Goal: Task Accomplishment & Management: Use online tool/utility

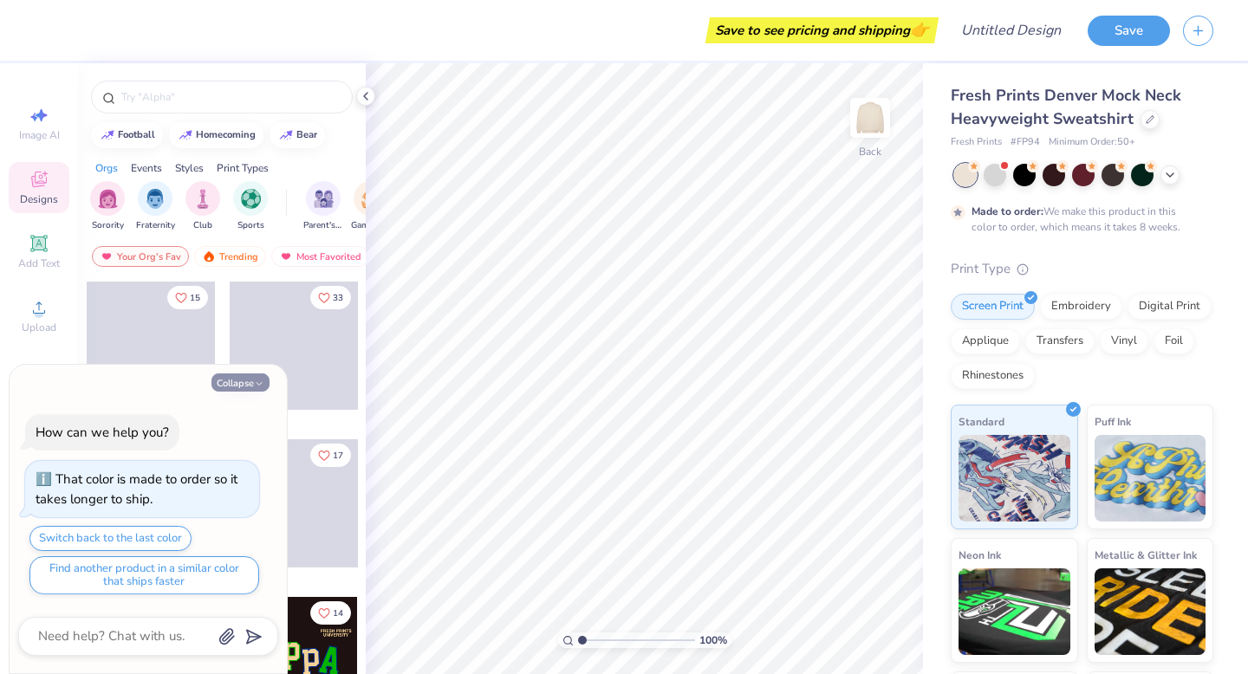
click at [252, 379] on button "Collapse" at bounding box center [240, 382] width 58 height 18
type textarea "x"
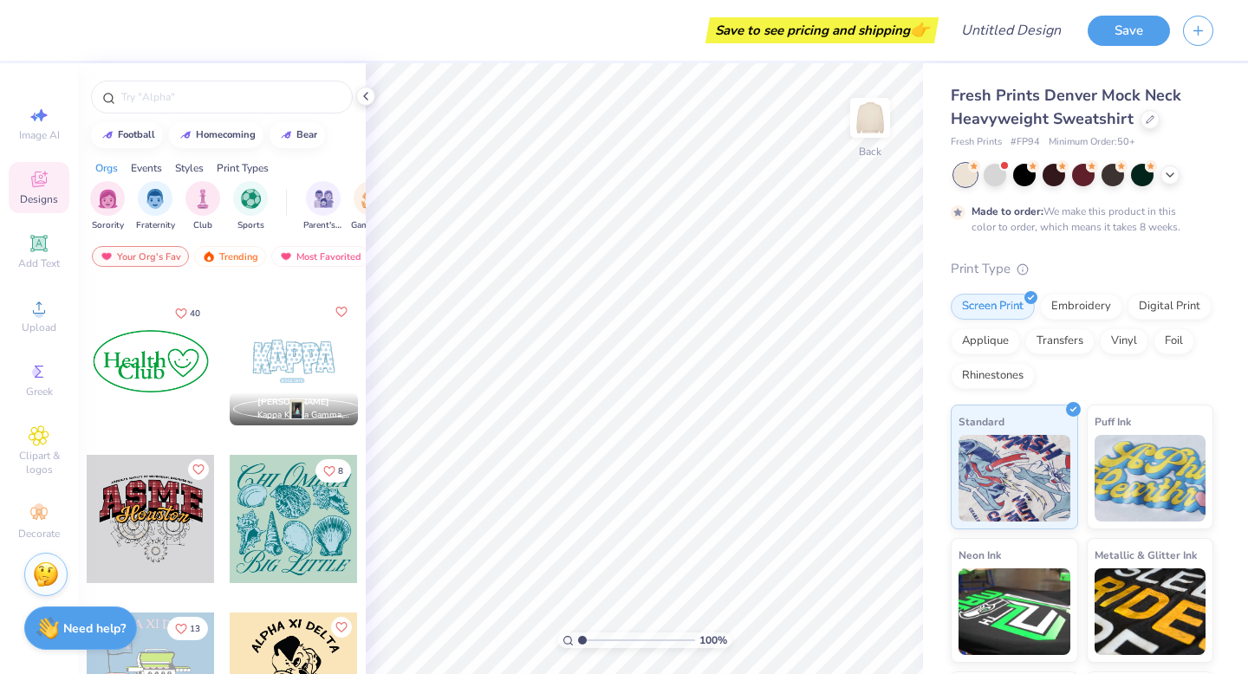
scroll to position [3139, 0]
click at [280, 365] on div at bounding box center [294, 360] width 128 height 128
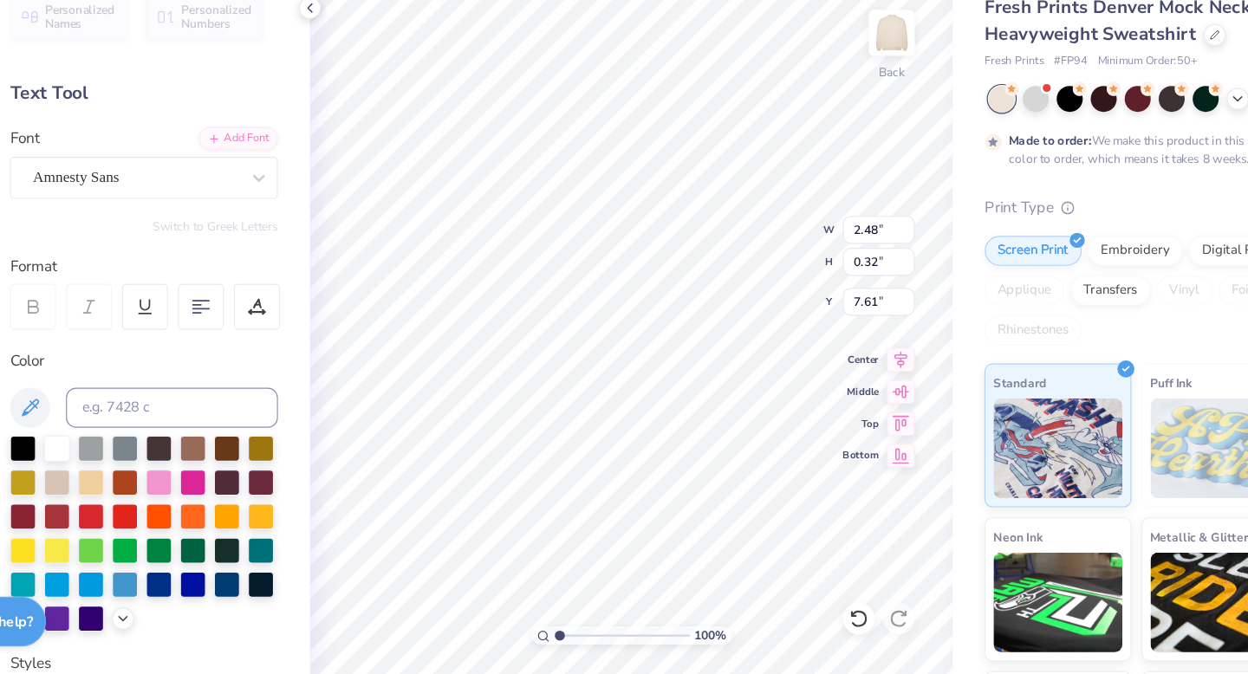
scroll to position [0, 2]
type textarea "since [DATE]"
click at [224, 503] on div at bounding box center [235, 506] width 23 height 23
click at [143, 468] on div at bounding box center [146, 476] width 23 height 23
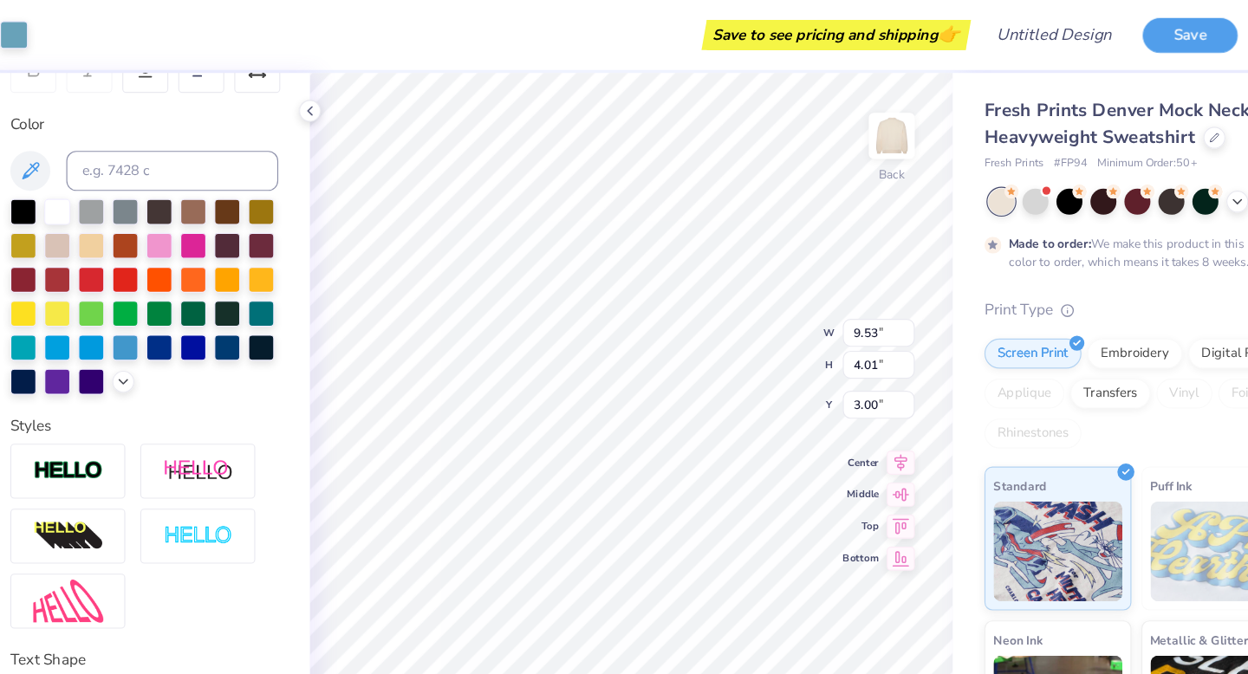
scroll to position [333, 0]
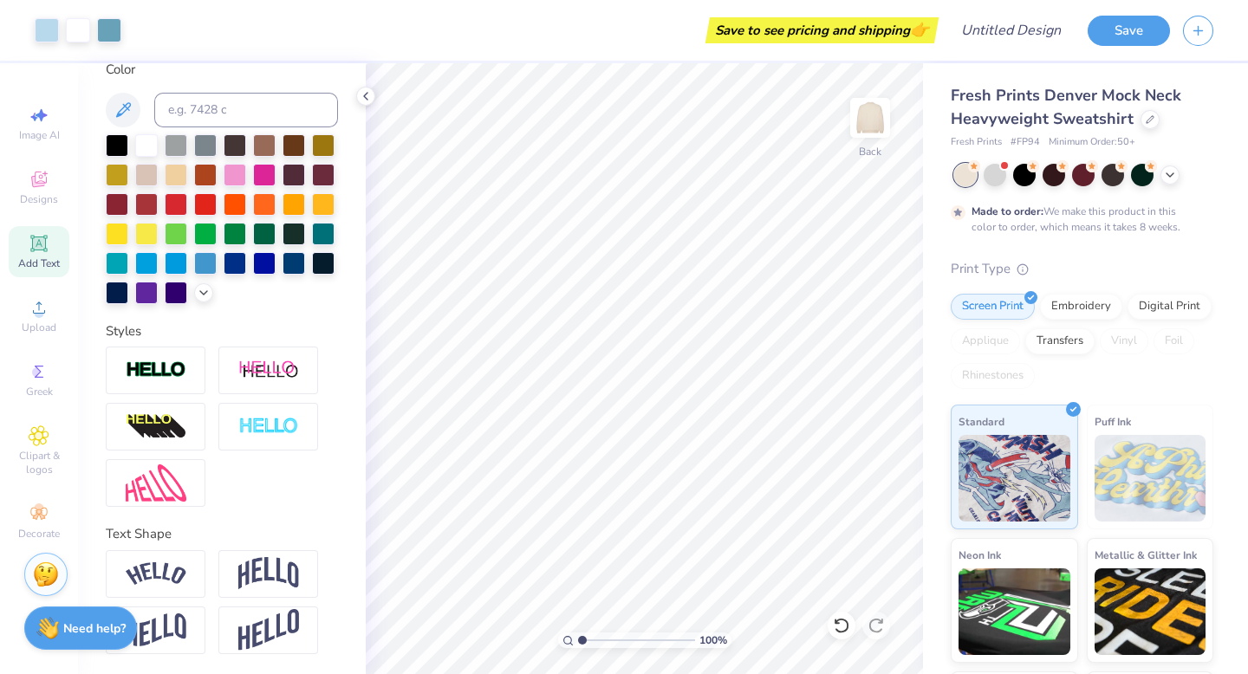
click at [32, 256] on div "Add Text" at bounding box center [39, 251] width 61 height 51
click at [361, 97] on icon at bounding box center [366, 96] width 14 height 14
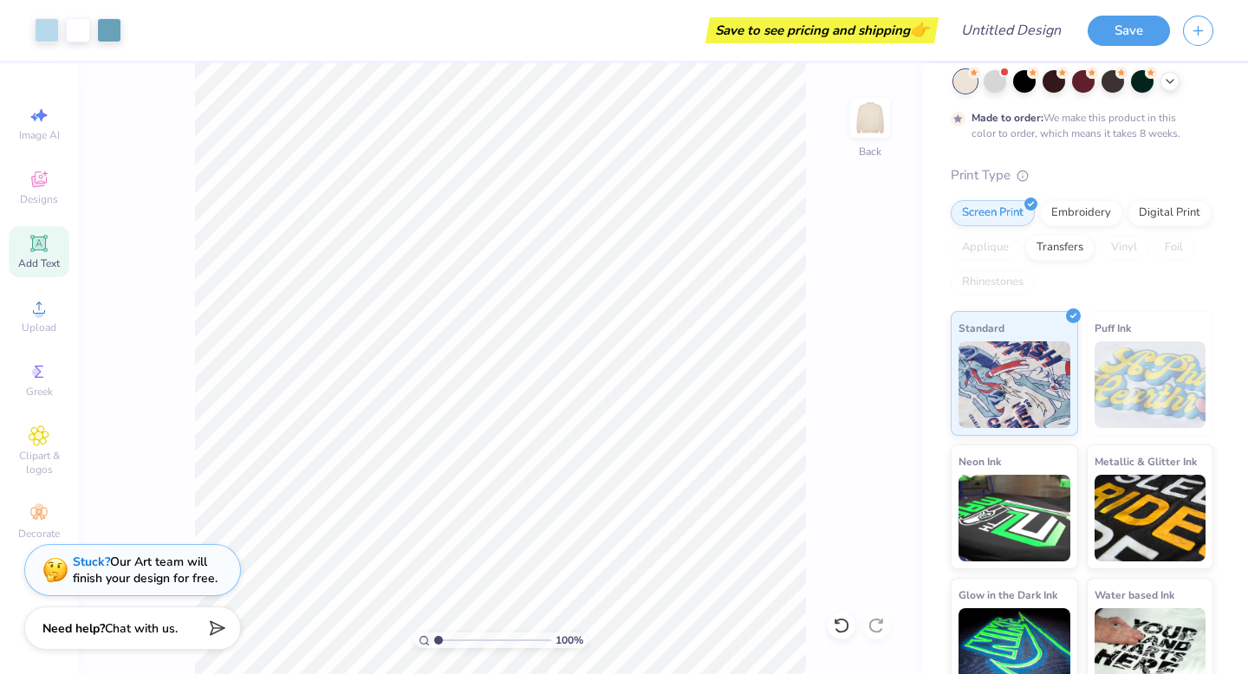
scroll to position [122, 0]
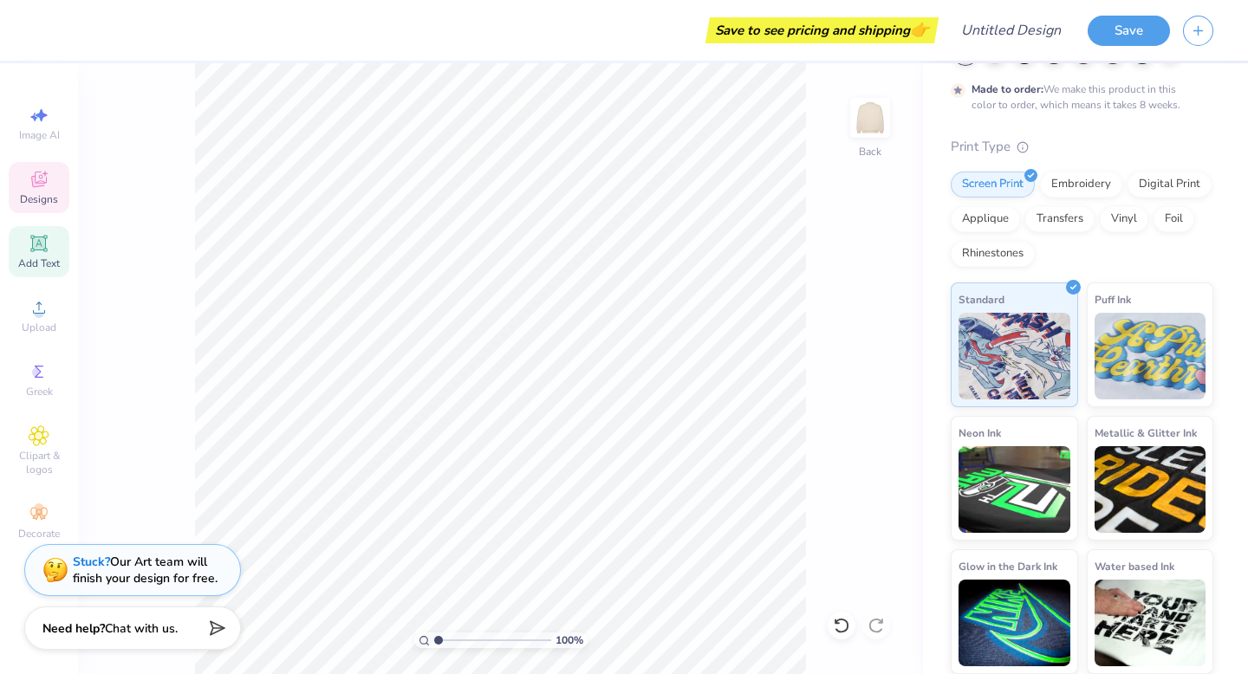
click at [36, 196] on span "Designs" at bounding box center [39, 199] width 38 height 14
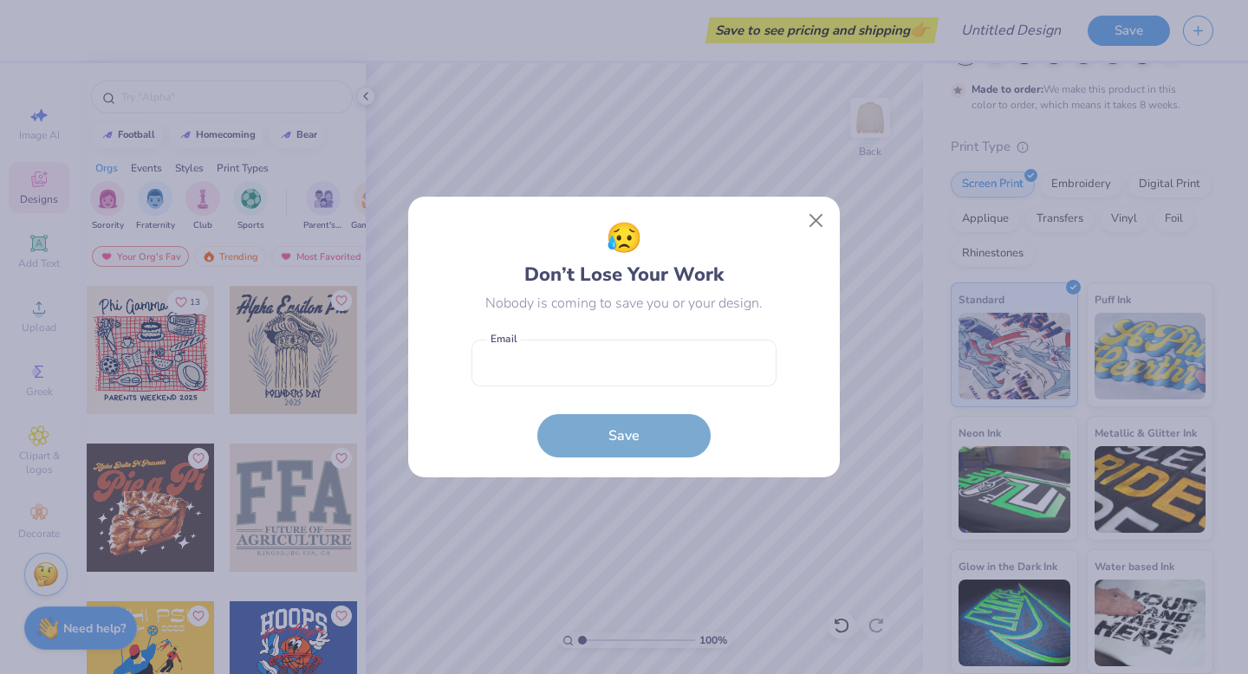
scroll to position [14116, 0]
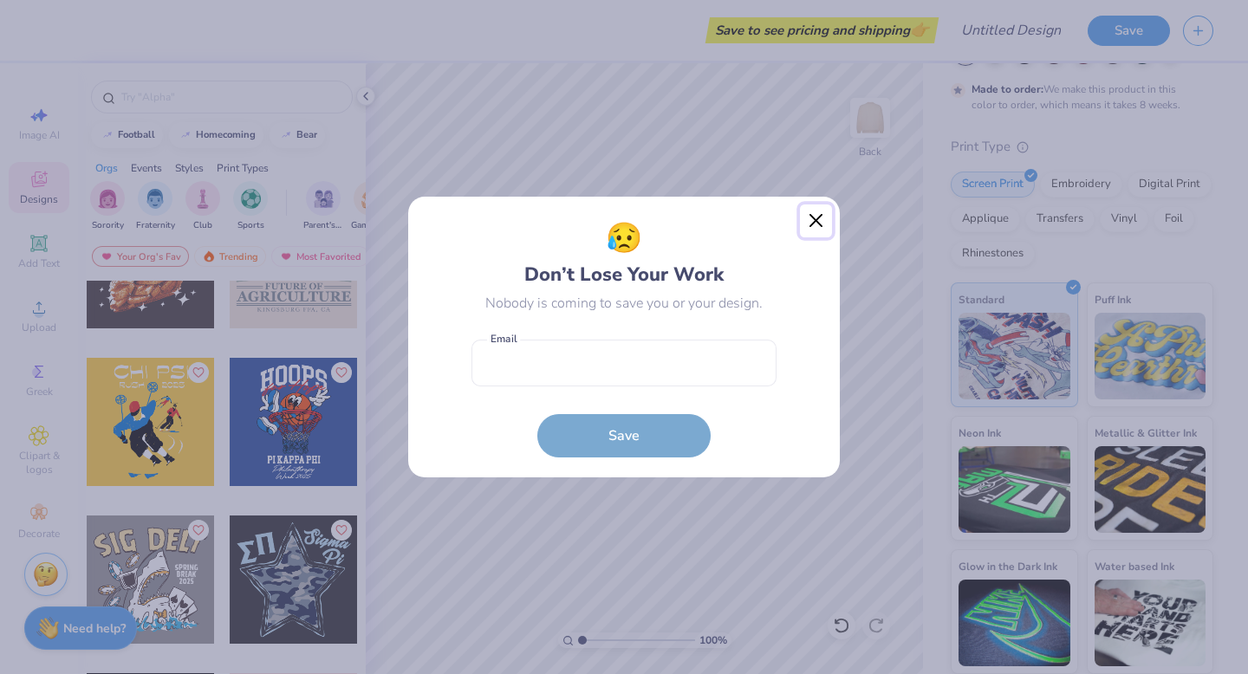
click at [812, 229] on button "Close" at bounding box center [816, 220] width 33 height 33
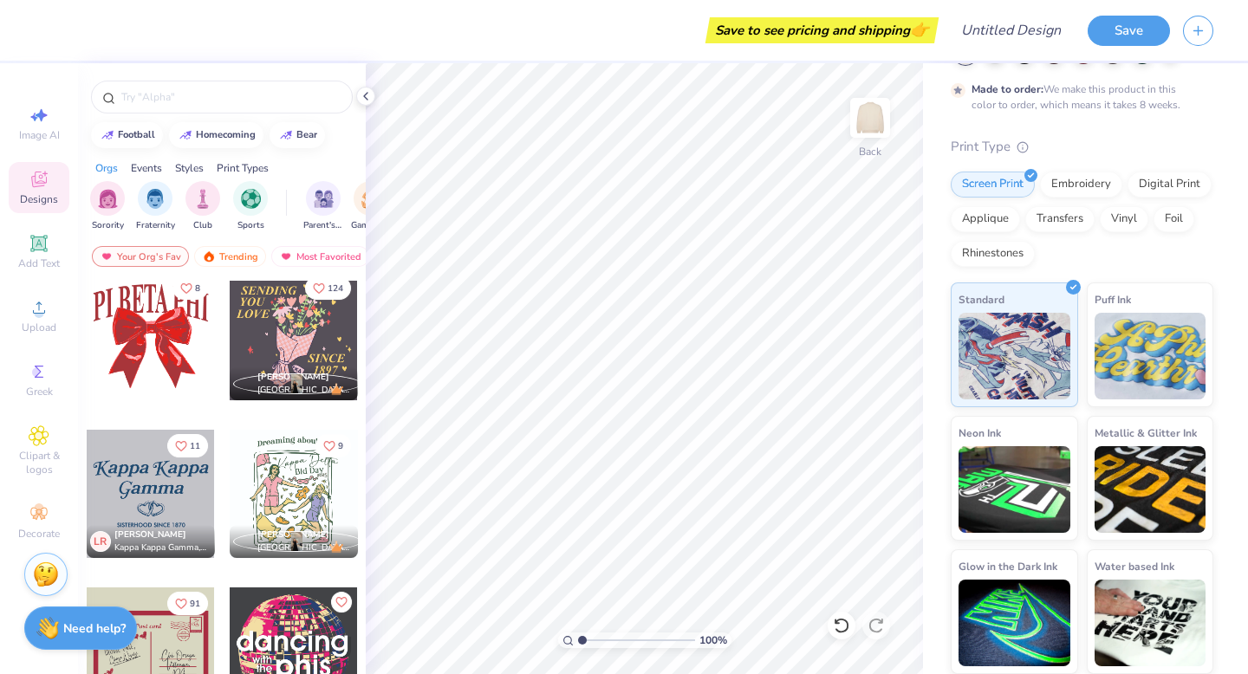
scroll to position [0, 0]
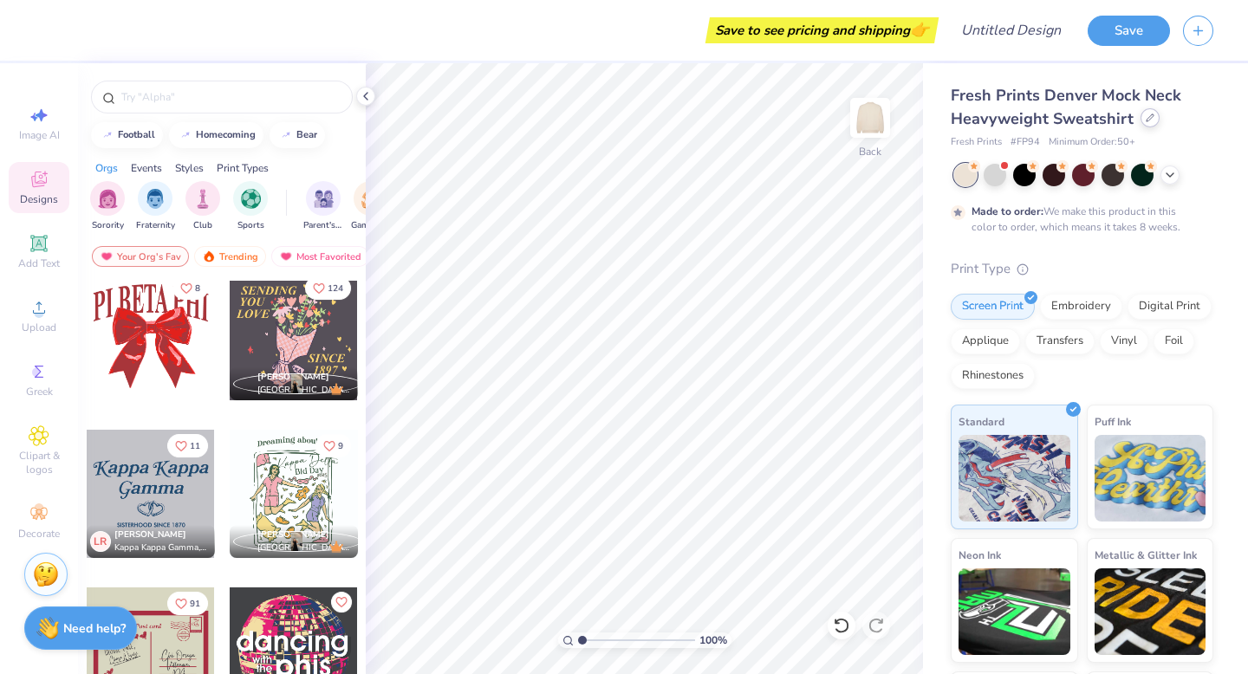
click at [1148, 120] on icon at bounding box center [1149, 118] width 9 height 9
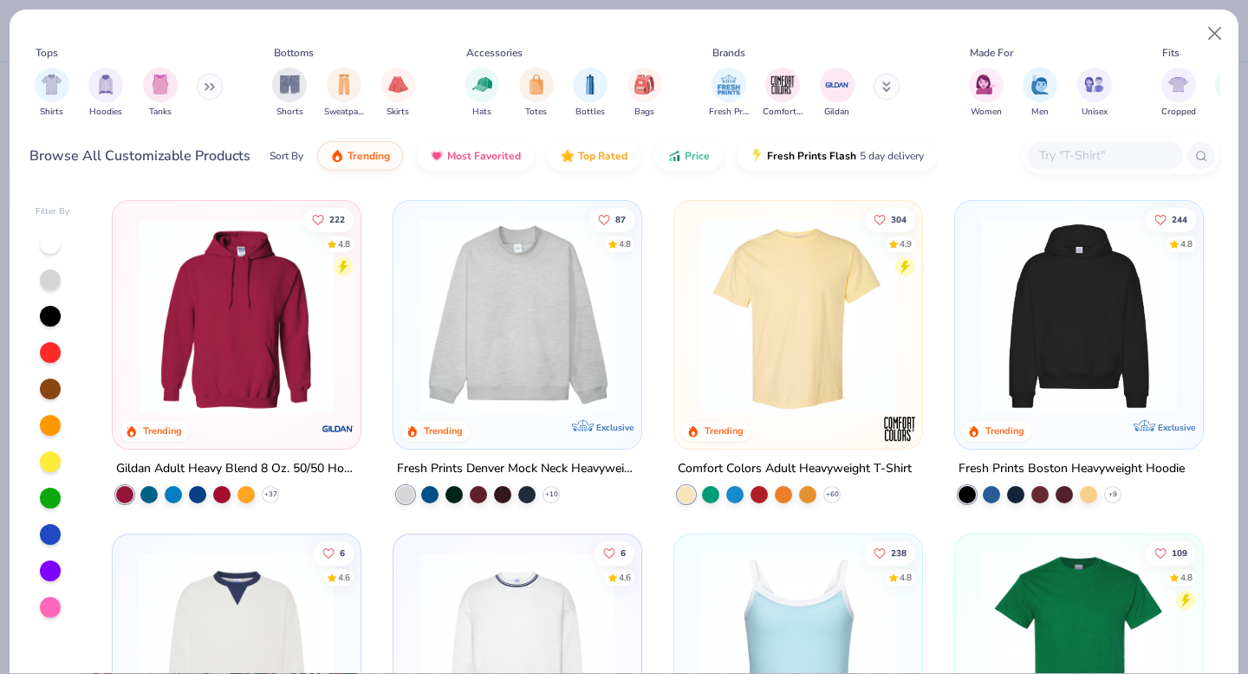
scroll to position [304, 0]
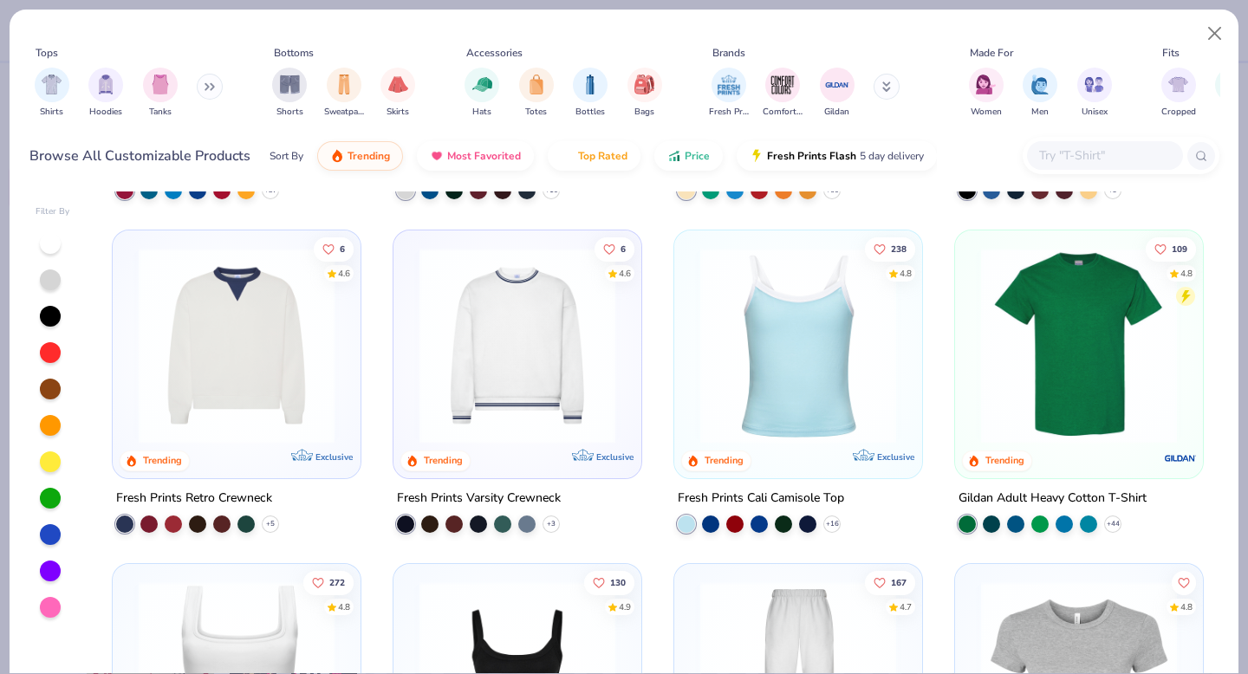
click at [528, 347] on img at bounding box center [517, 346] width 213 height 196
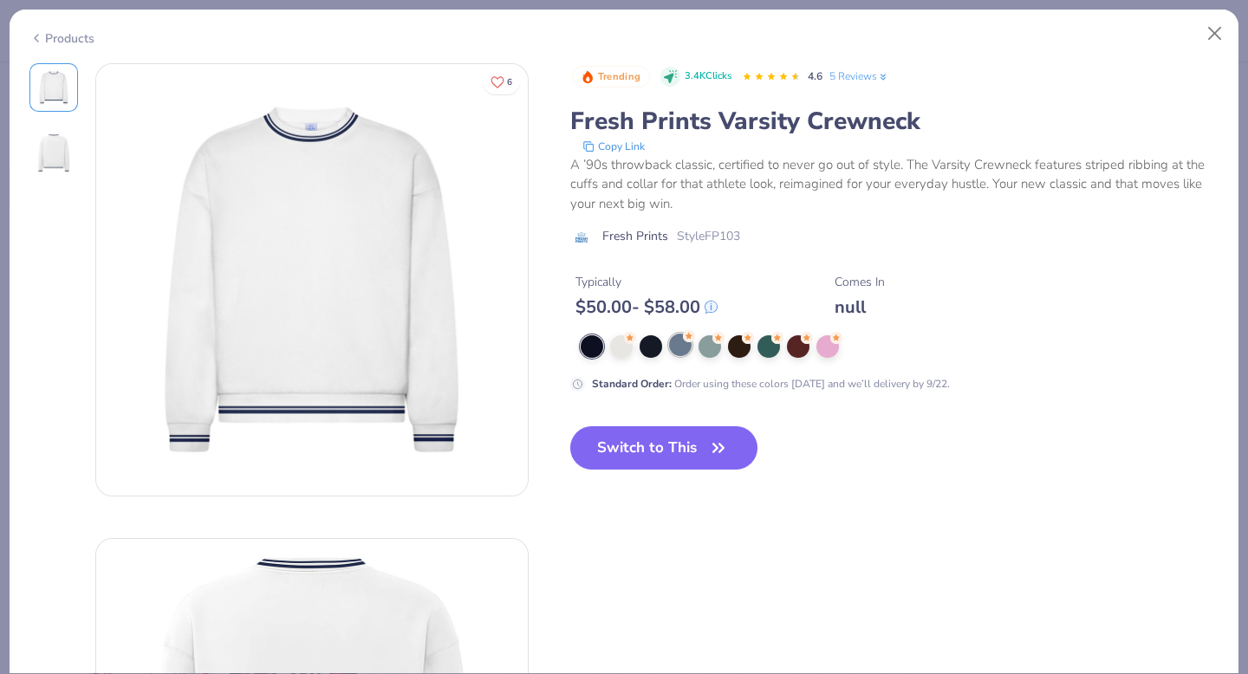
click at [680, 350] on div at bounding box center [680, 345] width 23 height 23
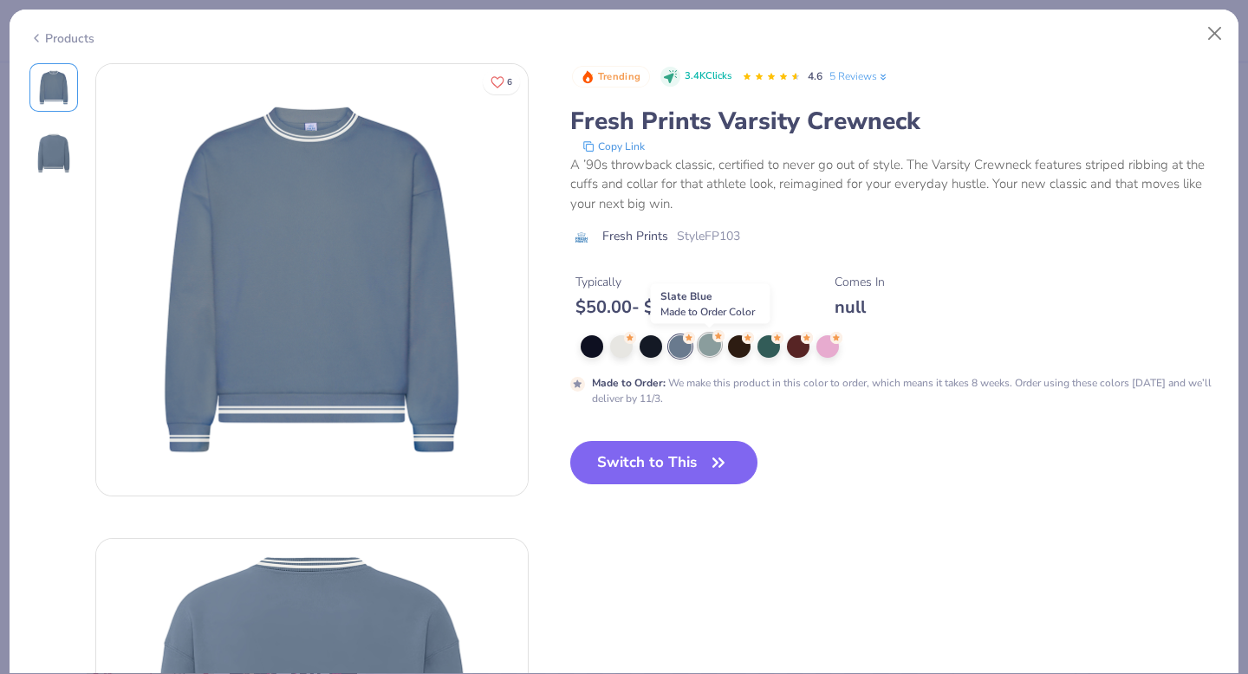
click at [711, 347] on div at bounding box center [709, 345] width 23 height 23
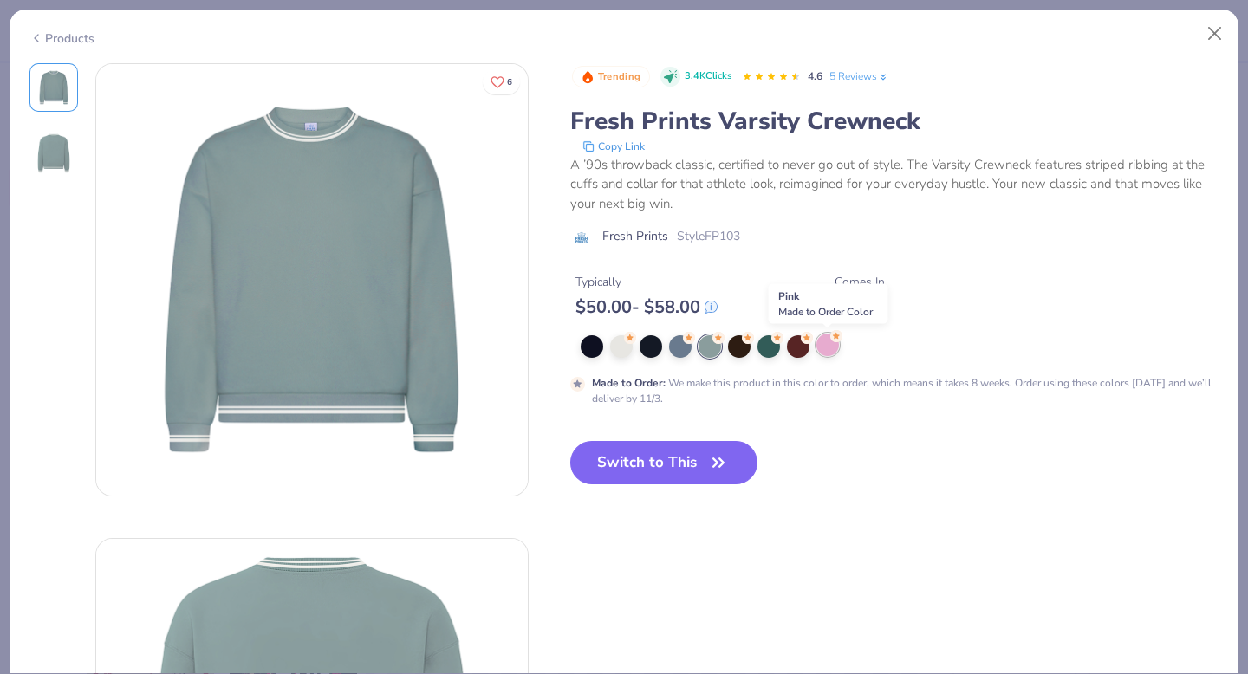
click at [827, 347] on div at bounding box center [827, 345] width 23 height 23
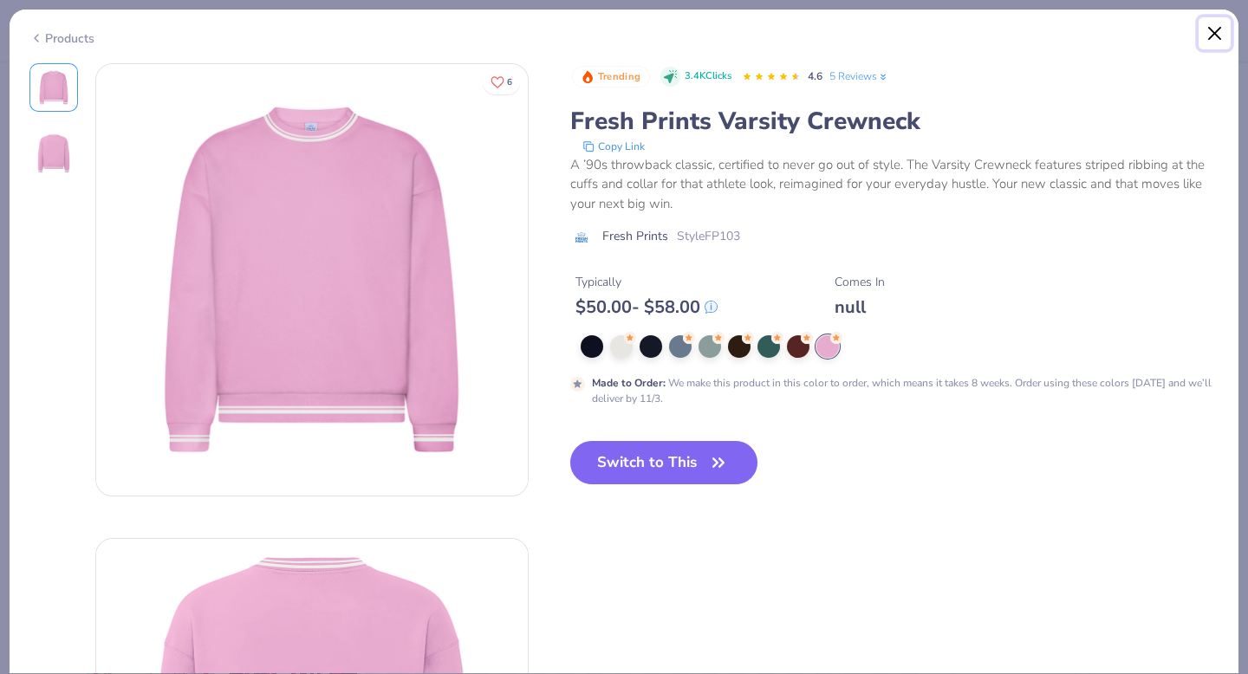
click at [1215, 31] on button "Close" at bounding box center [1214, 33] width 33 height 33
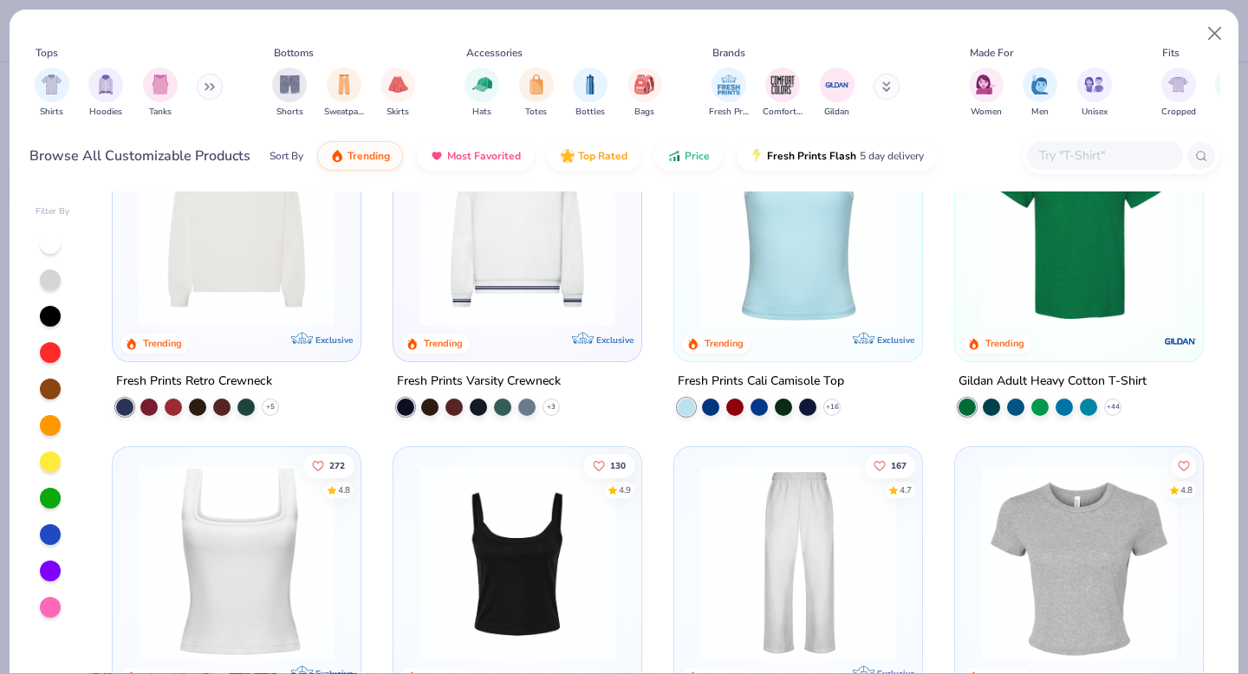
scroll to position [360, 0]
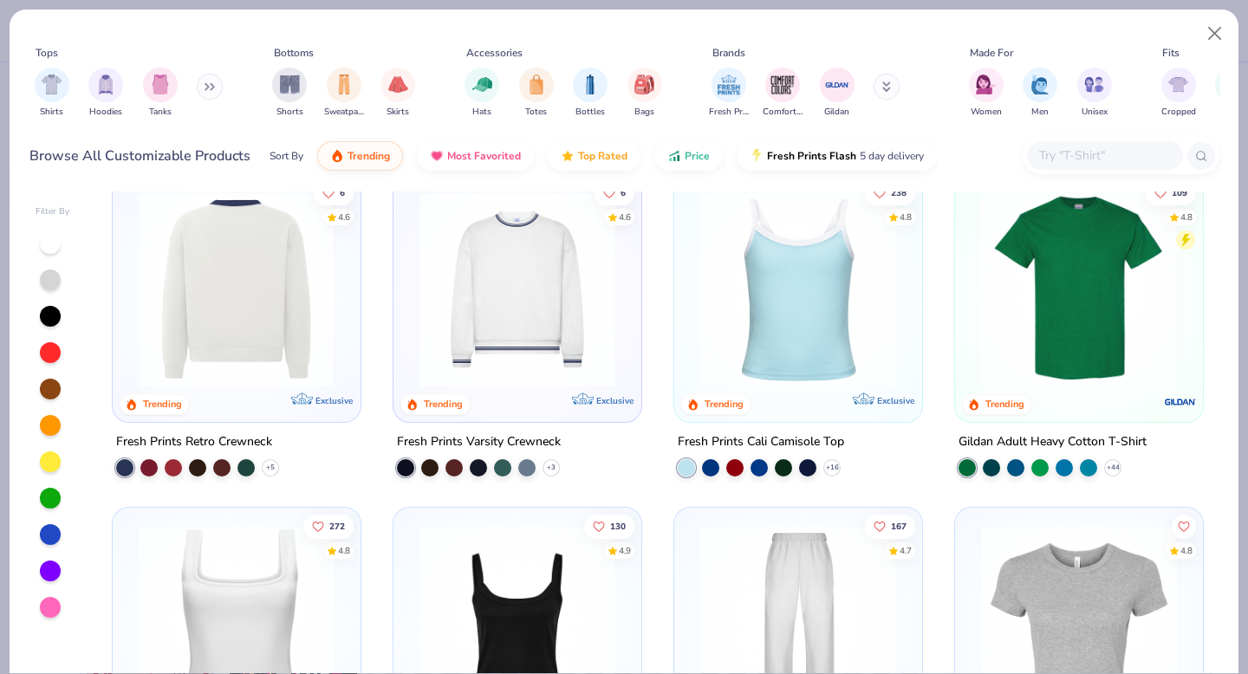
click at [232, 327] on div at bounding box center [237, 289] width 639 height 196
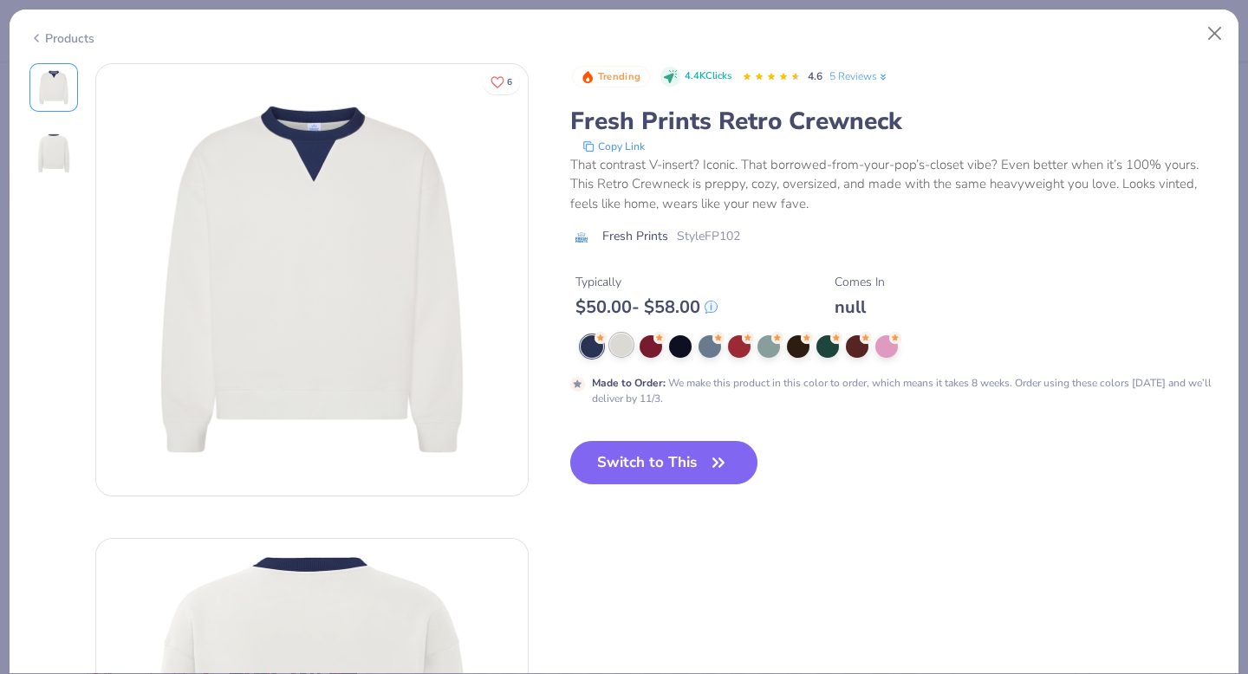
click at [623, 346] on div at bounding box center [621, 345] width 23 height 23
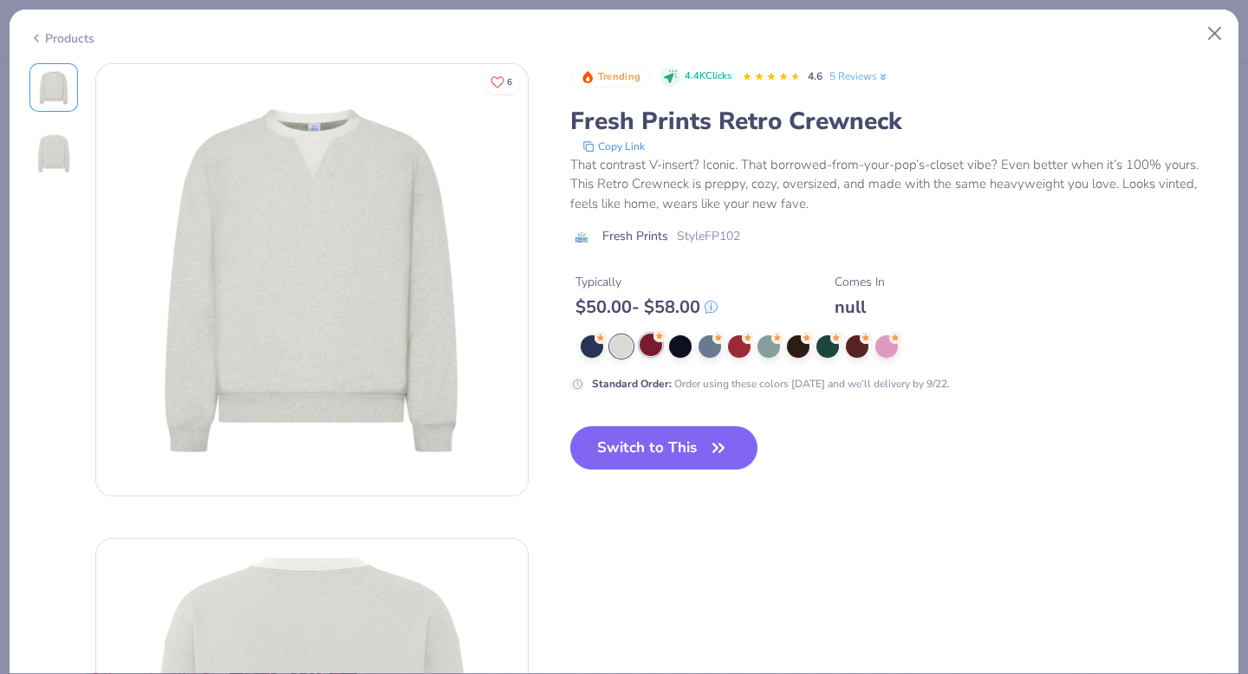
click at [652, 348] on div at bounding box center [650, 345] width 23 height 23
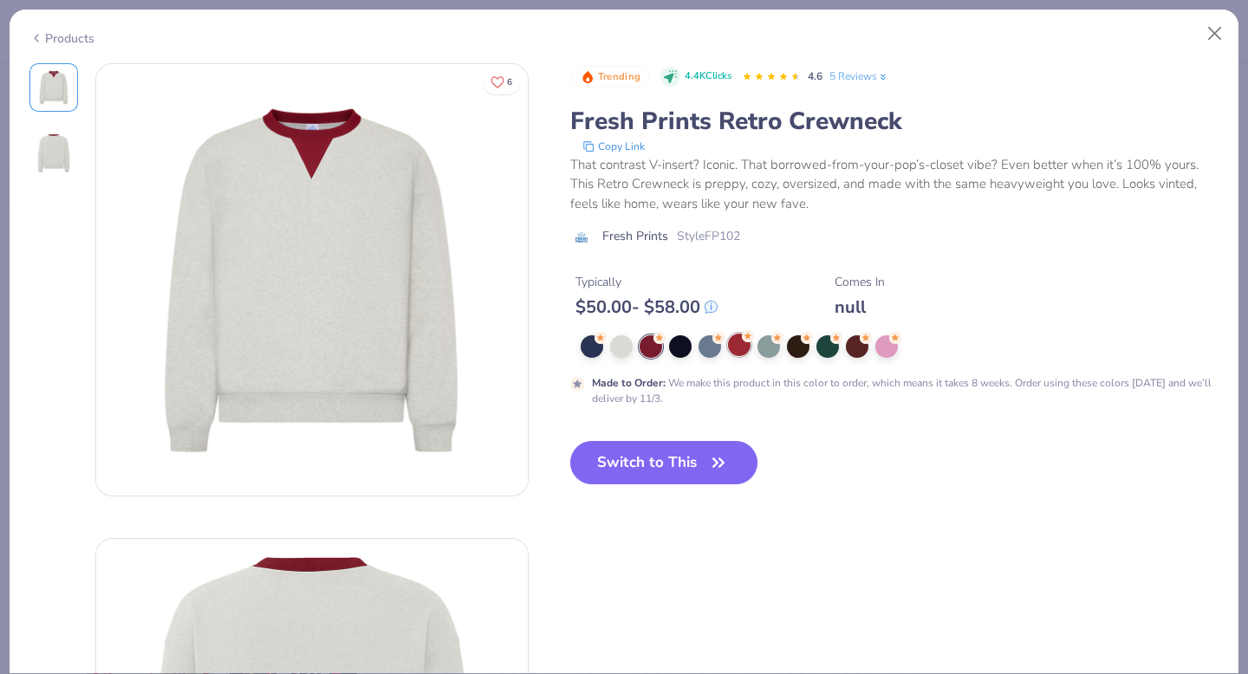
click at [737, 347] on div at bounding box center [739, 345] width 23 height 23
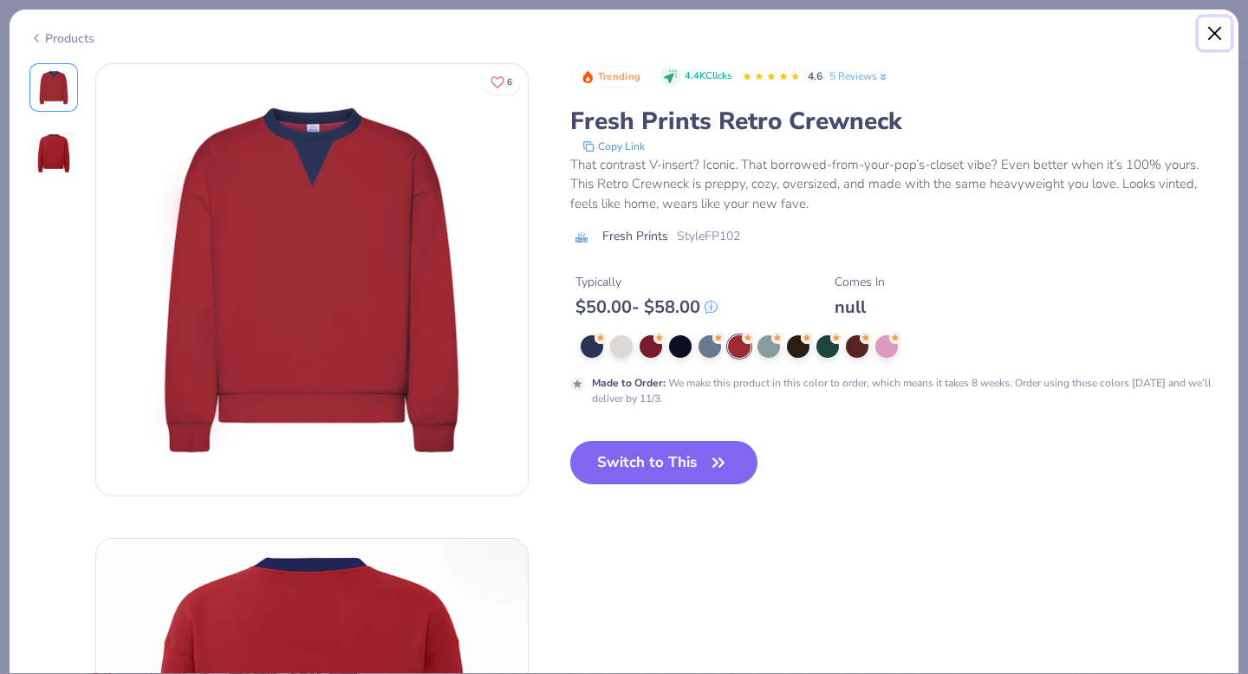
click at [1209, 36] on button "Close" at bounding box center [1214, 33] width 33 height 33
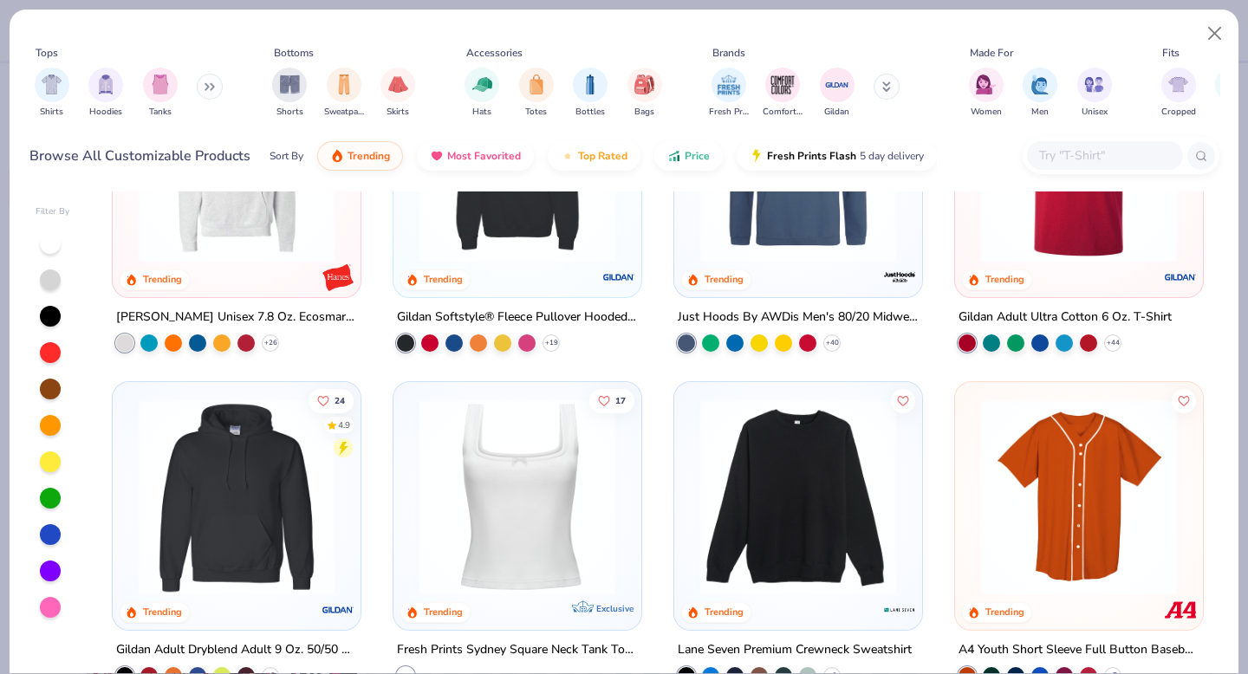
scroll to position [3852, 0]
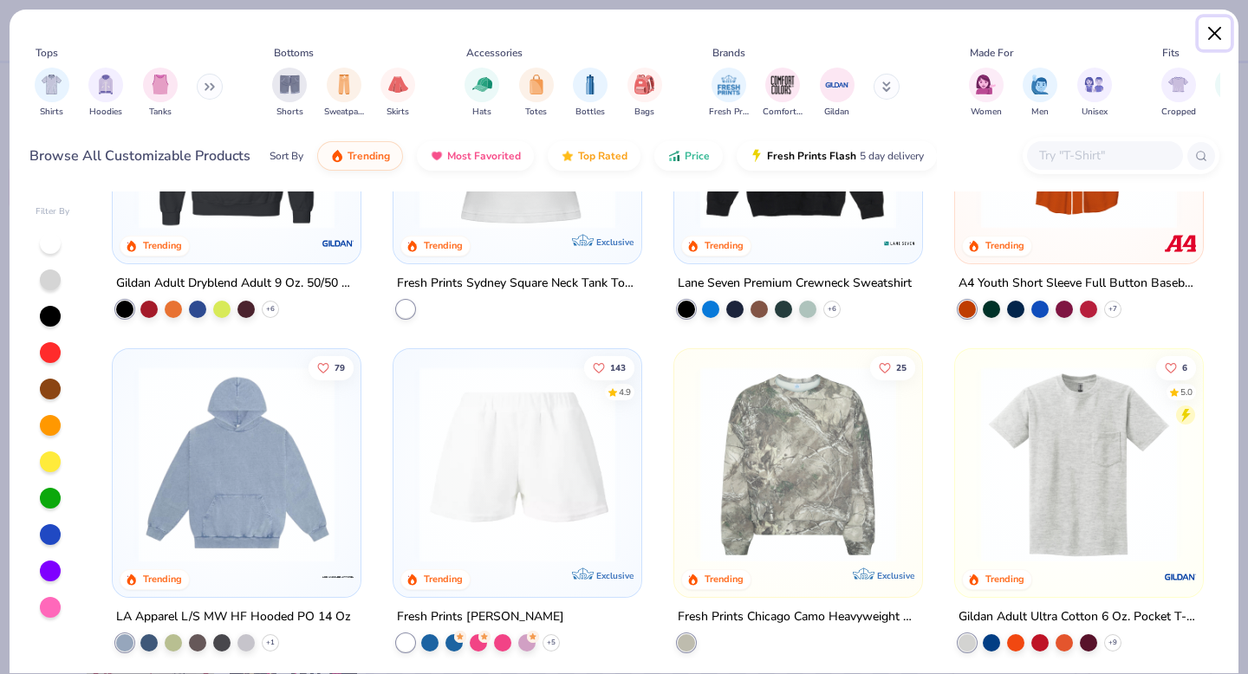
click at [1211, 33] on button "Close" at bounding box center [1214, 33] width 33 height 33
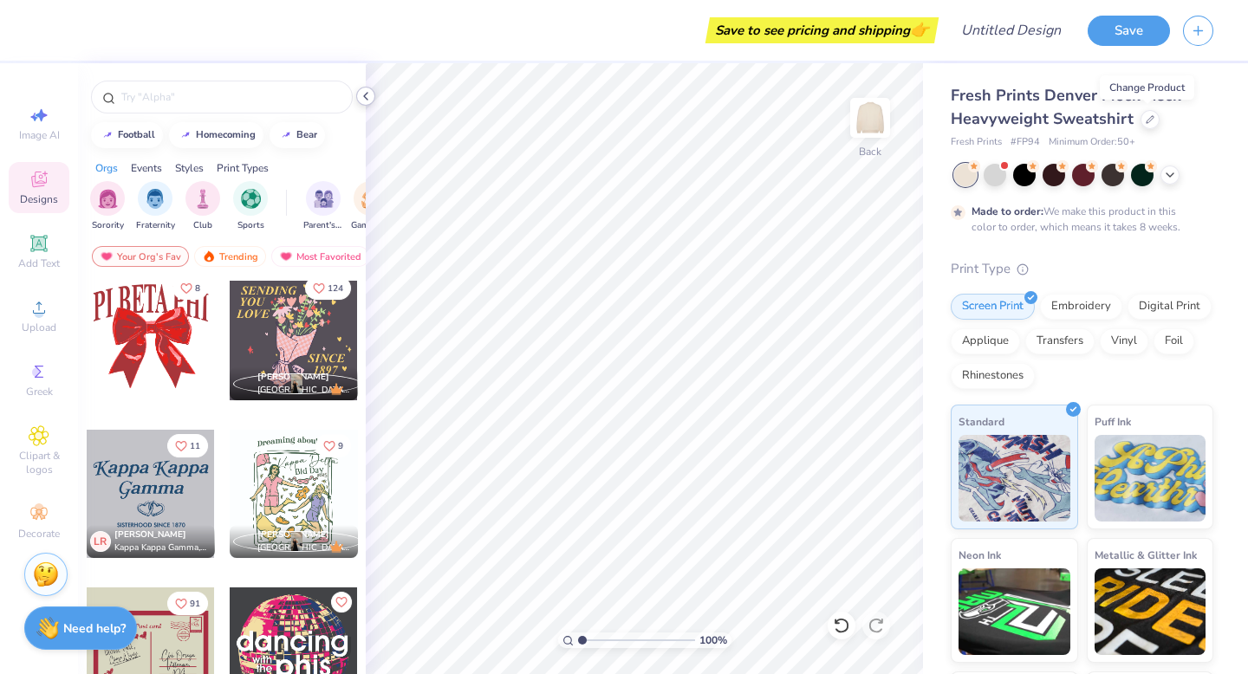
click at [363, 96] on icon at bounding box center [366, 96] width 14 height 14
